Goal: Information Seeking & Learning: Learn about a topic

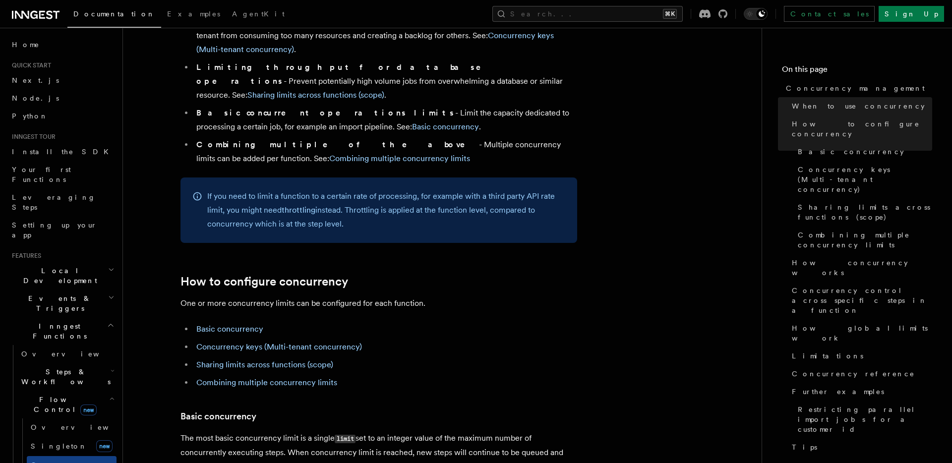
scroll to position [378, 0]
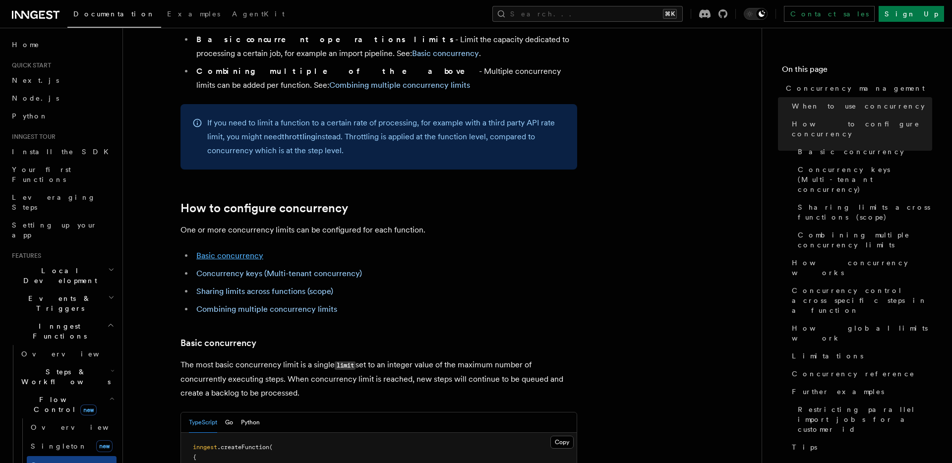
click at [240, 251] on link "Basic concurrency" at bounding box center [229, 255] width 67 height 9
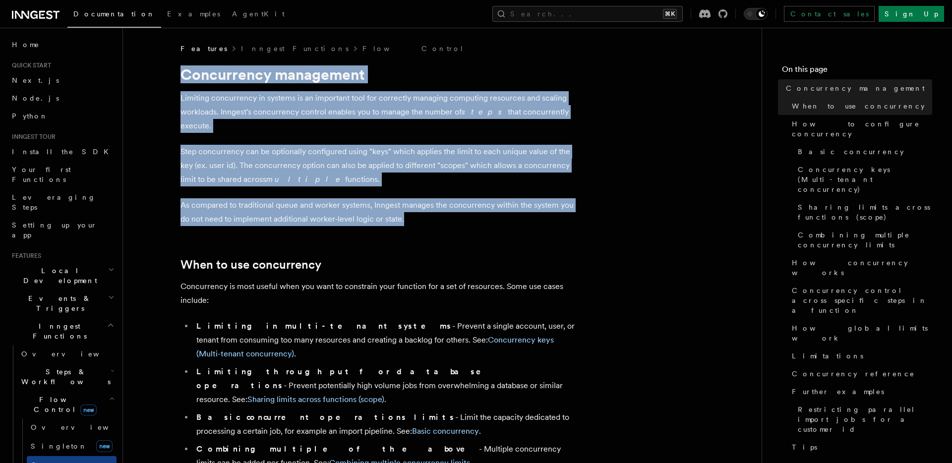
drag, startPoint x: 408, startPoint y: 204, endPoint x: 185, endPoint y: 74, distance: 258.5
click at [185, 74] on h1 "Concurrency management" at bounding box center [379, 74] width 397 height 18
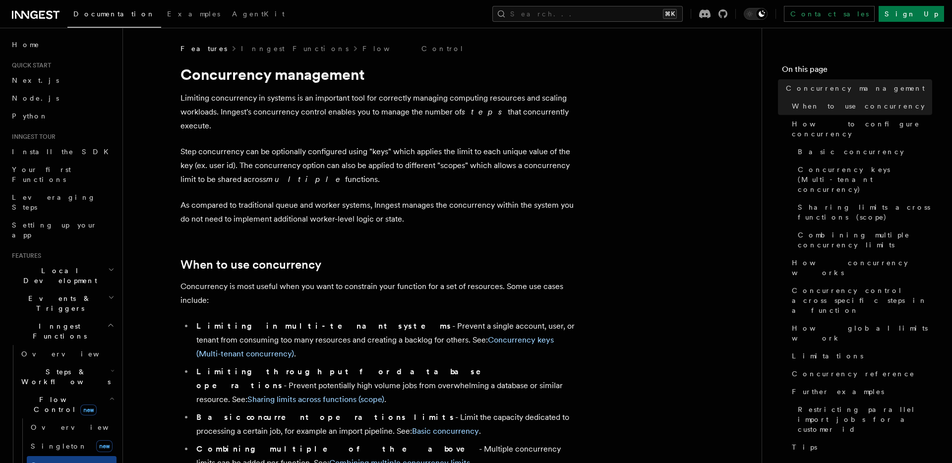
click at [414, 104] on p "Limiting concurrency in systems is an important tool for correctly managing com…" at bounding box center [379, 112] width 397 height 42
click at [310, 108] on p "Limiting concurrency in systems is an important tool for correctly managing com…" at bounding box center [379, 112] width 397 height 42
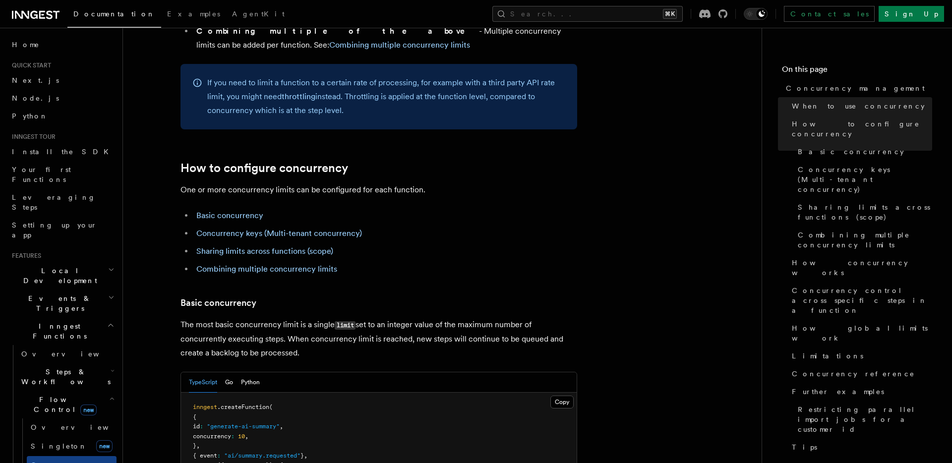
scroll to position [430, 0]
